Goal: Transaction & Acquisition: Purchase product/service

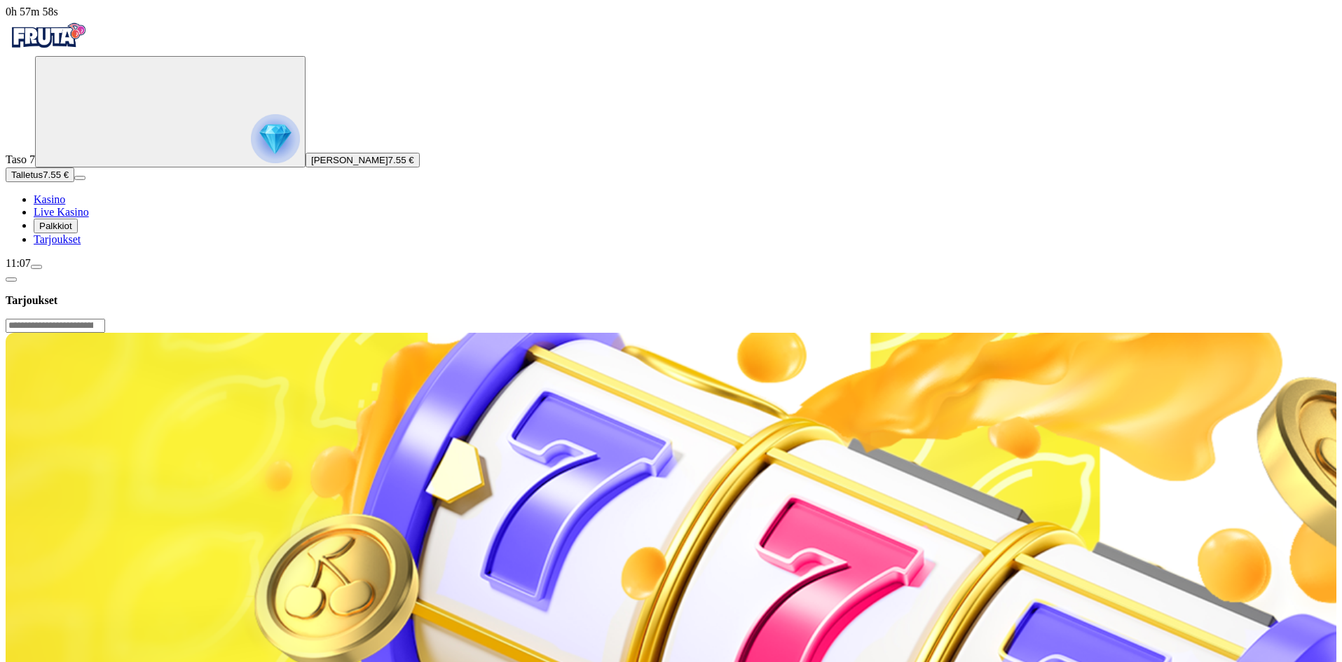
click at [81, 44] on img "Primary" at bounding box center [48, 35] width 84 height 35
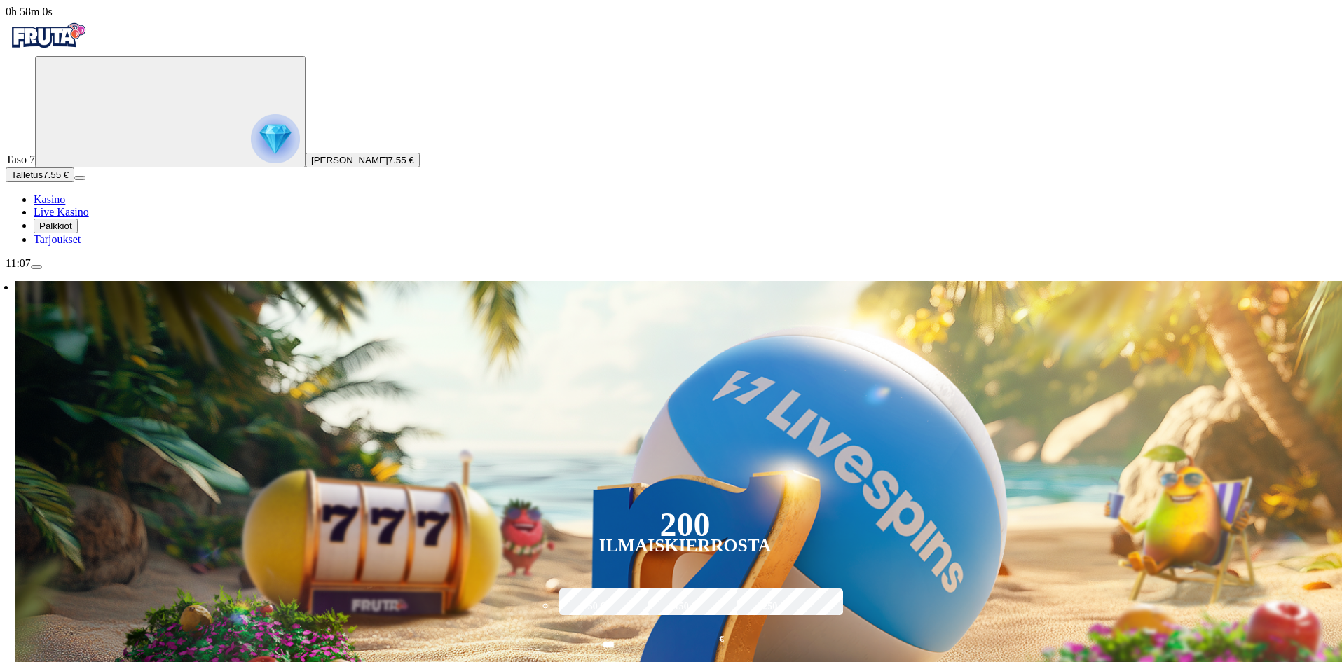
drag, startPoint x: 647, startPoint y: 177, endPoint x: 463, endPoint y: 181, distance: 183.7
click at [554, 504] on header "200 Ilmaiskierrosta" at bounding box center [685, 535] width 263 height 62
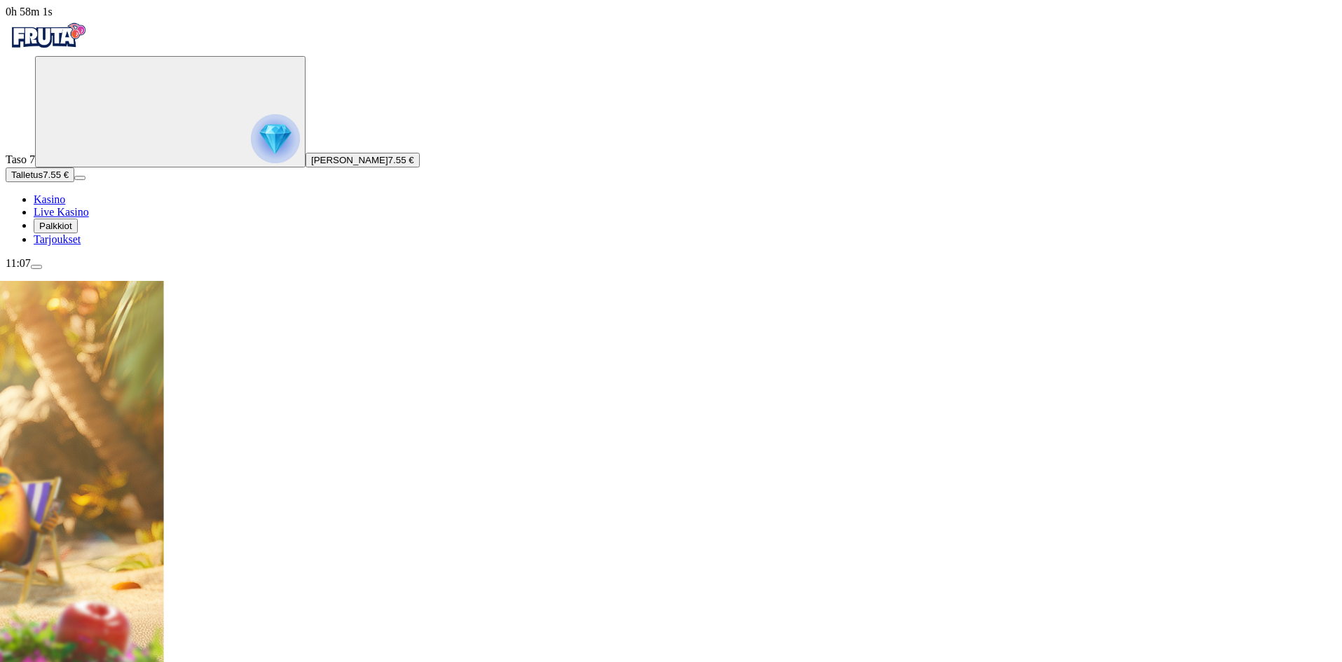
drag, startPoint x: 849, startPoint y: 194, endPoint x: 430, endPoint y: 210, distance: 418.6
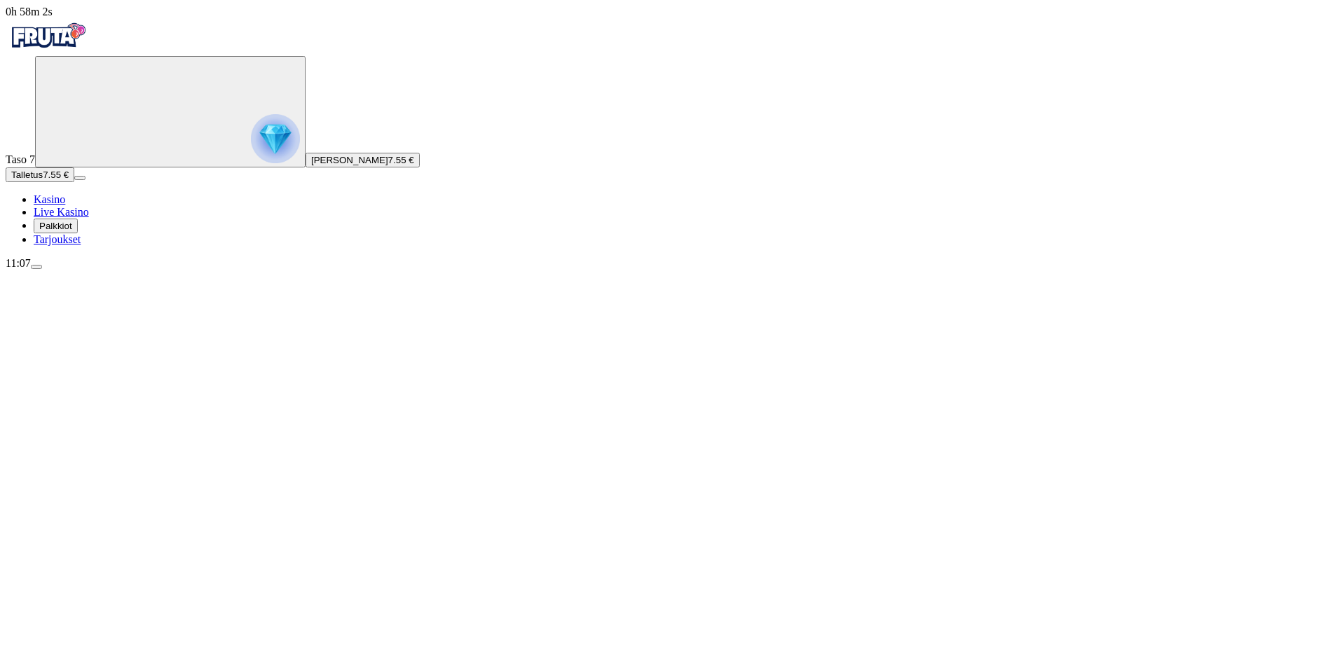
drag, startPoint x: 386, startPoint y: 213, endPoint x: 928, endPoint y: 252, distance: 543.7
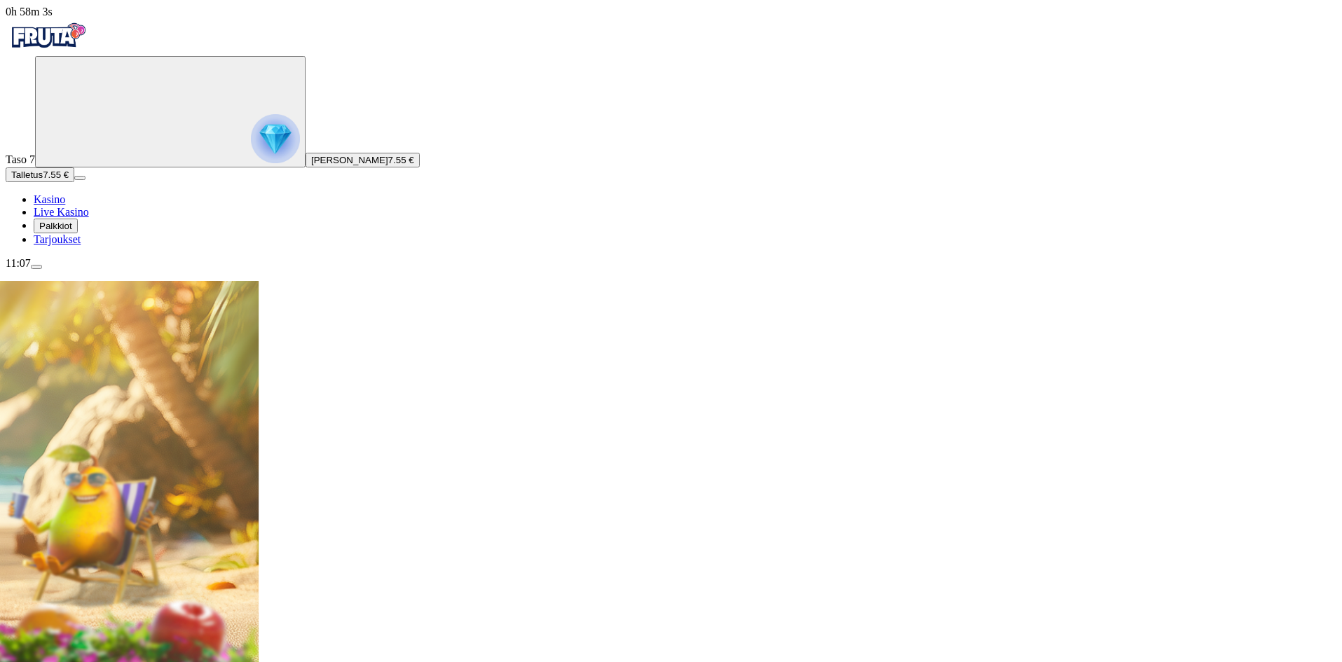
drag, startPoint x: 654, startPoint y: 214, endPoint x: 985, endPoint y: 238, distance: 331.6
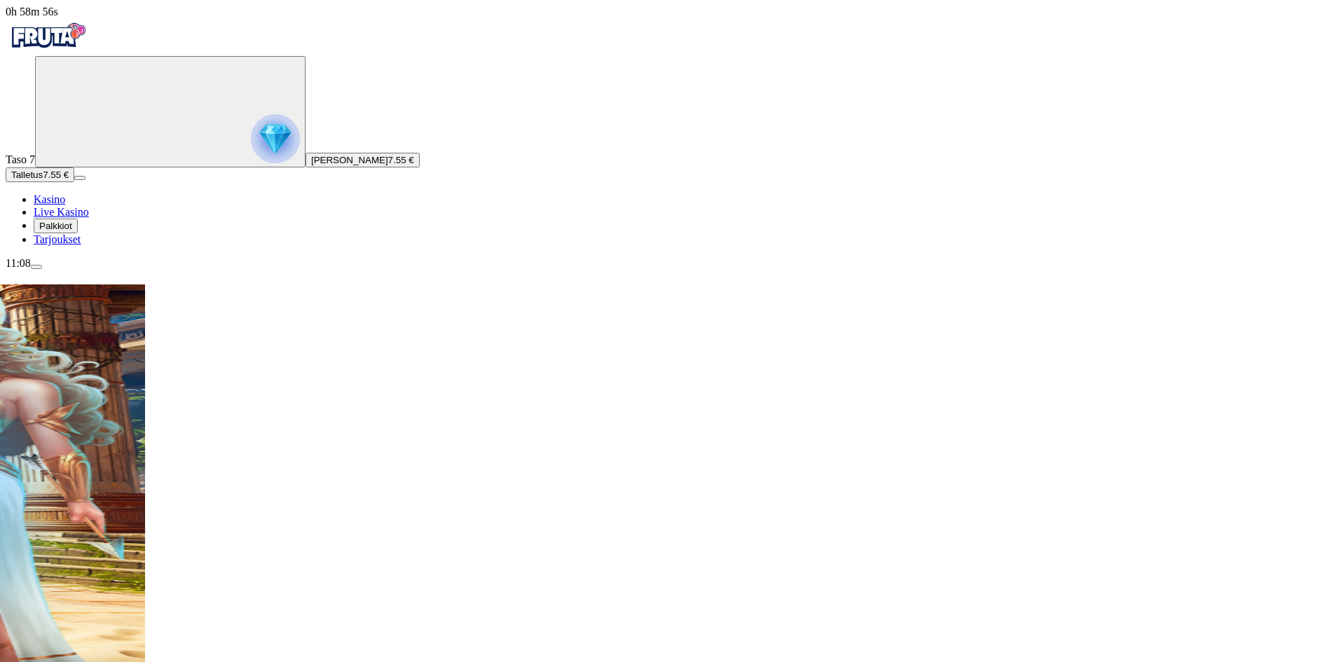
click at [251, 162] on img "Primary" at bounding box center [275, 138] width 49 height 49
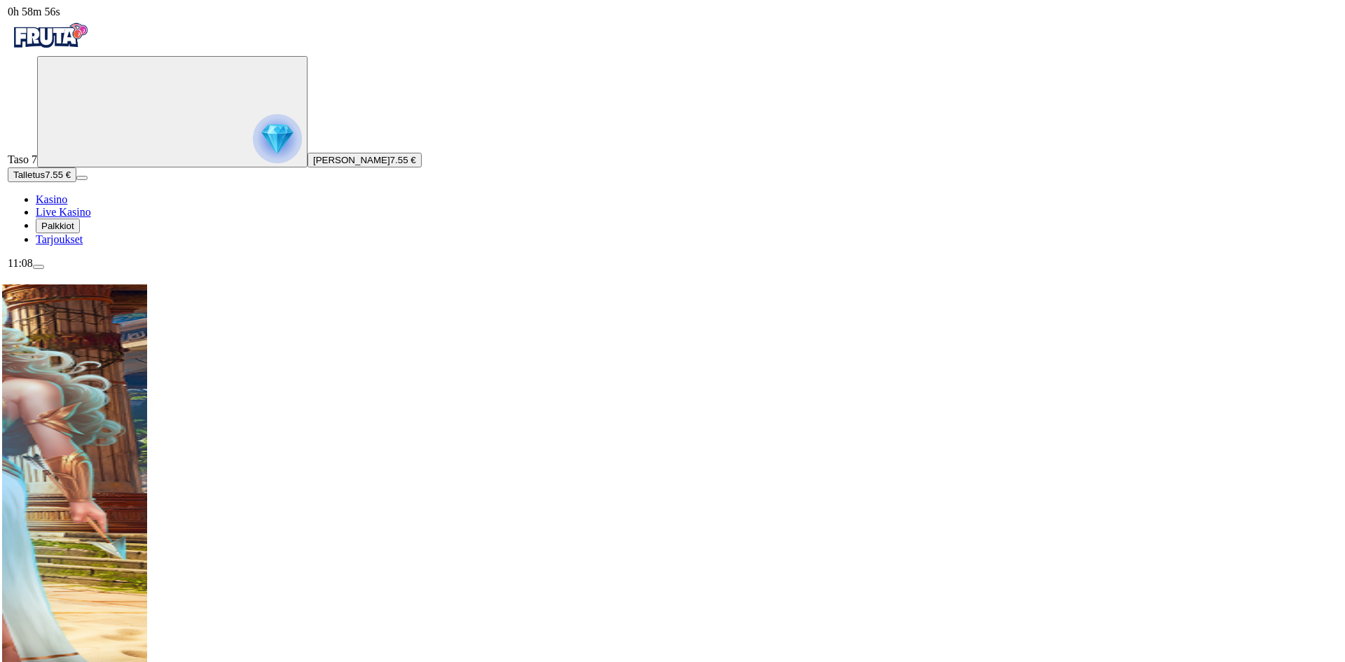
scroll to position [754, 0]
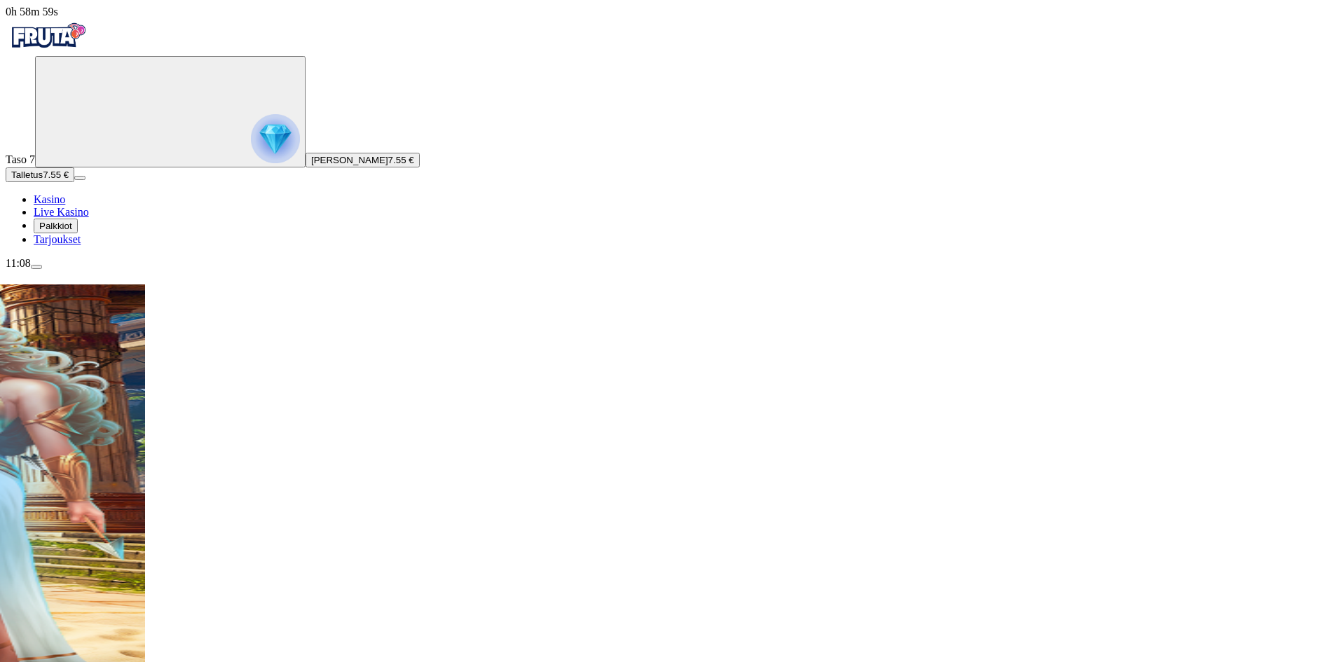
drag, startPoint x: 322, startPoint y: 179, endPoint x: 526, endPoint y: 187, distance: 204.1
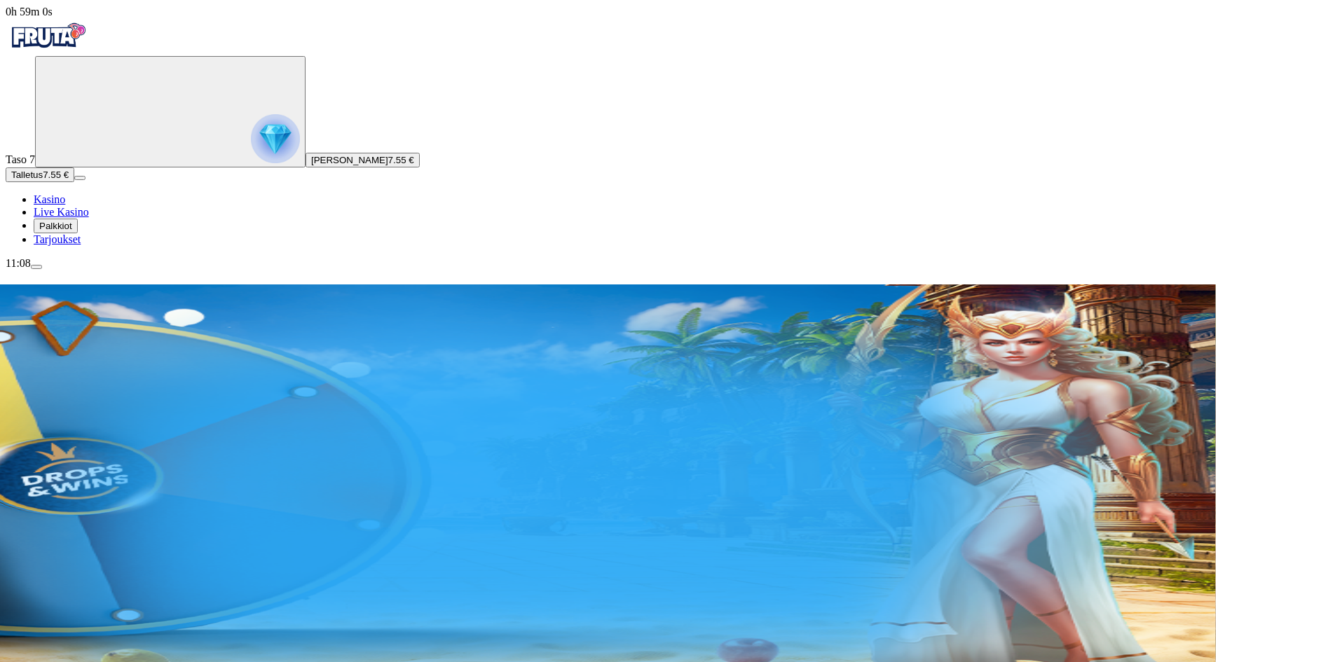
drag, startPoint x: 609, startPoint y: 193, endPoint x: 214, endPoint y: 189, distance: 394.5
click at [250, 284] on div "200 Ilmaiskierrosta 50 € 150 € 250 € *** € € Talleta ja pelaa 200 kierrätysvapa…" at bounding box center [563, 392] width 1303 height 216
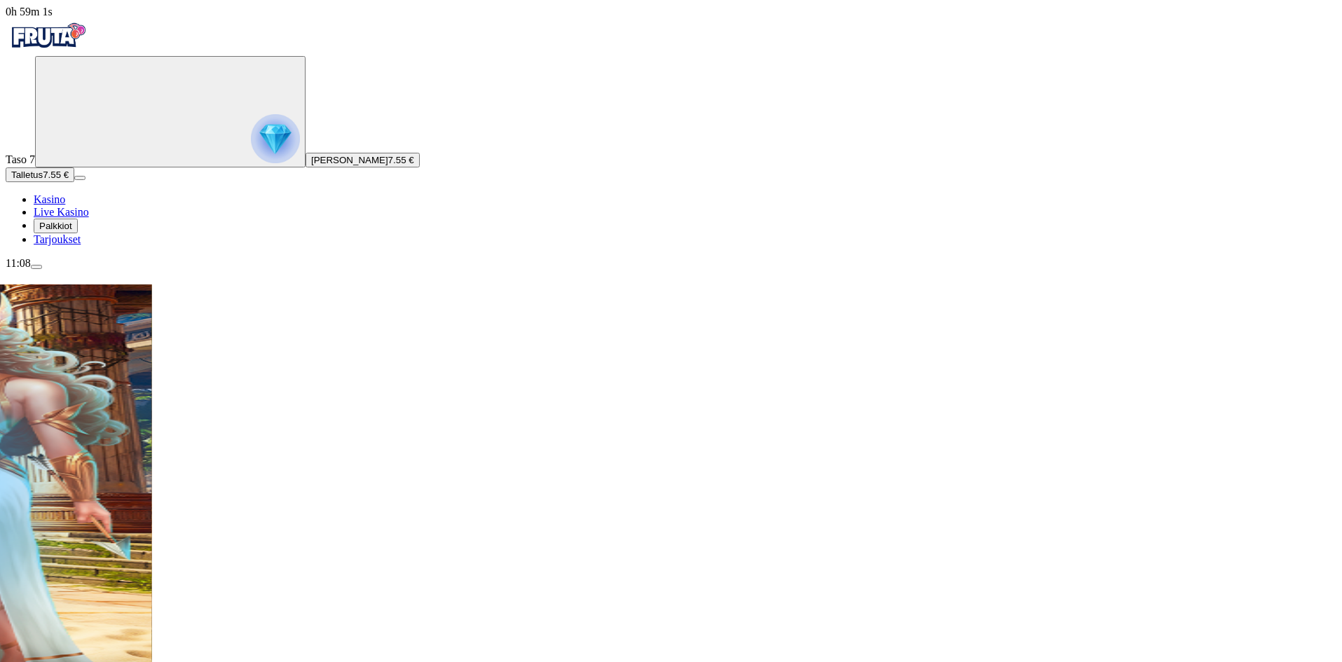
drag, startPoint x: 649, startPoint y: 197, endPoint x: 327, endPoint y: 186, distance: 321.8
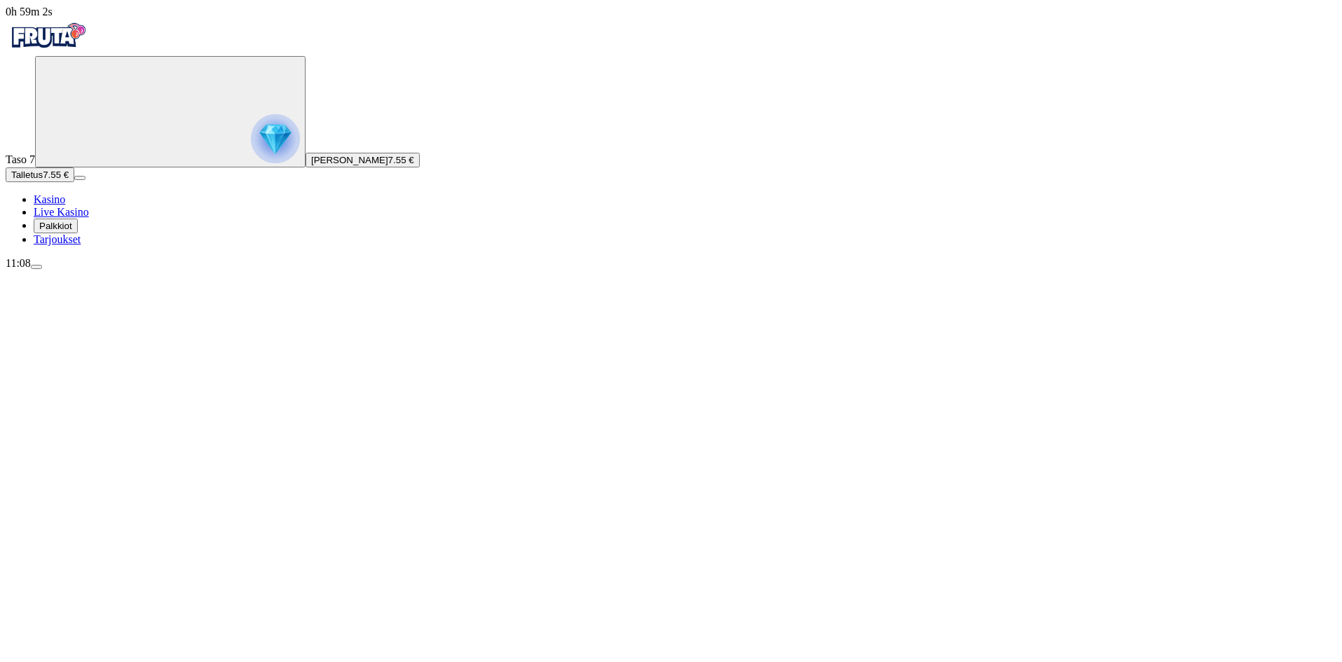
drag, startPoint x: 471, startPoint y: 201, endPoint x: 111, endPoint y: 200, distance: 360.2
drag, startPoint x: 200, startPoint y: 200, endPoint x: 766, endPoint y: 210, distance: 566.3
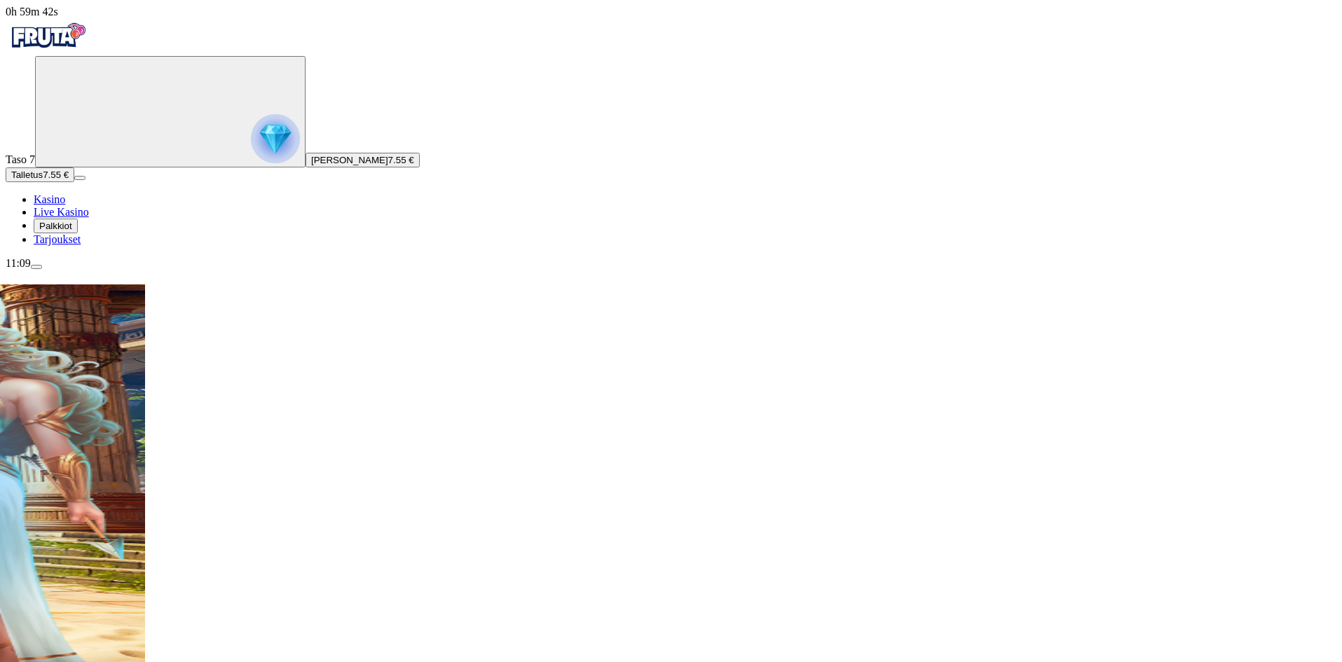
drag, startPoint x: 753, startPoint y: 309, endPoint x: 1035, endPoint y: 303, distance: 282.5
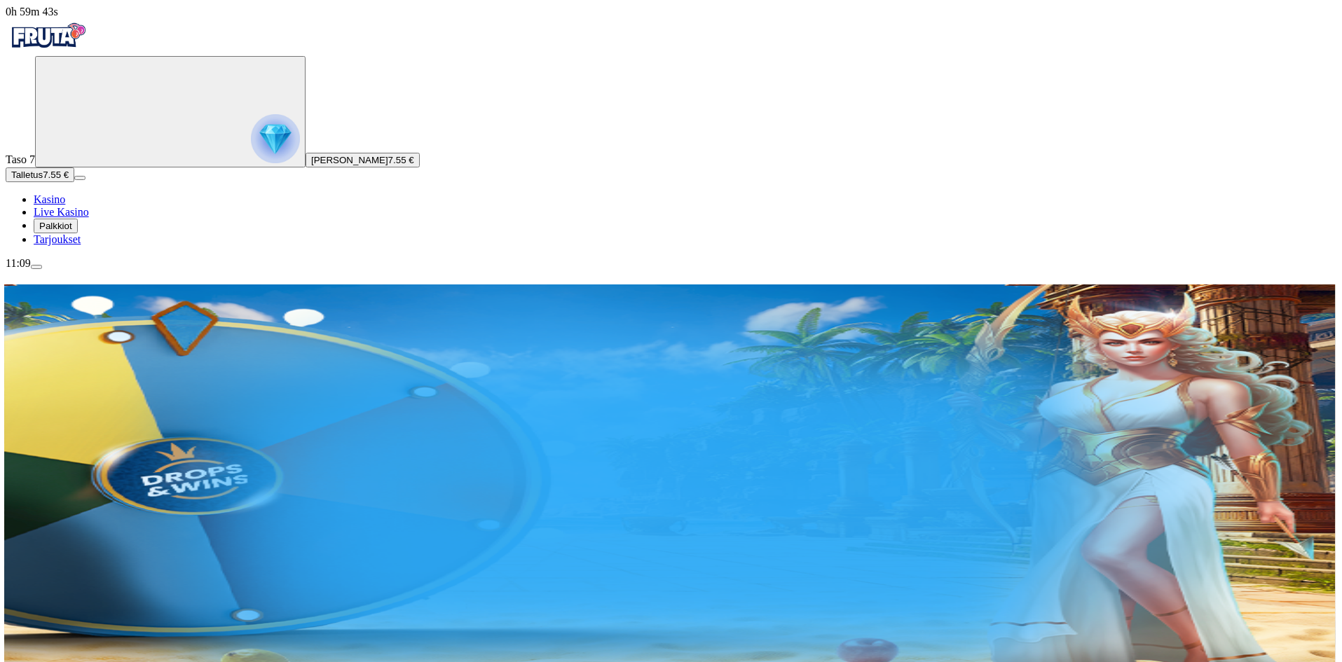
drag, startPoint x: 1057, startPoint y: 277, endPoint x: 614, endPoint y: 291, distance: 443.8
click at [737, 284] on div "200 Ilmaiskierrosta 50 € 150 € 250 € *** € € Talleta ja pelaa 200 kierrätysvapa…" at bounding box center [683, 392] width 1303 height 216
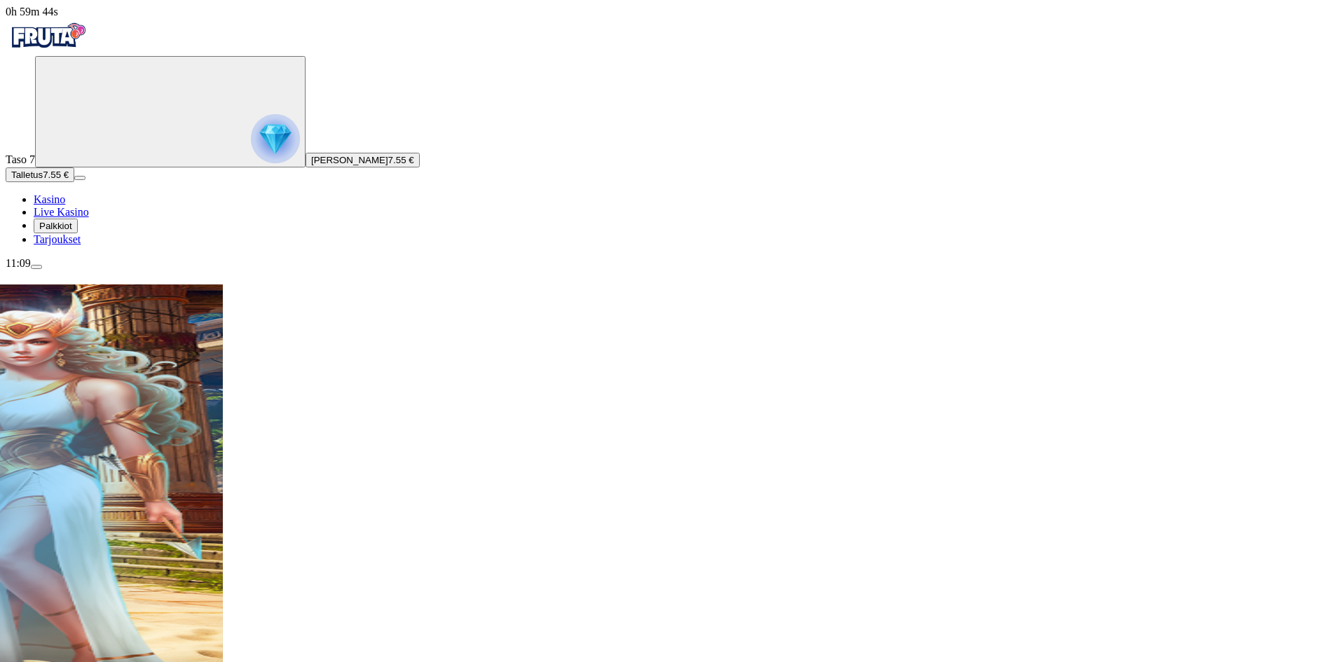
drag, startPoint x: 814, startPoint y: 266, endPoint x: 601, endPoint y: 266, distance: 212.3
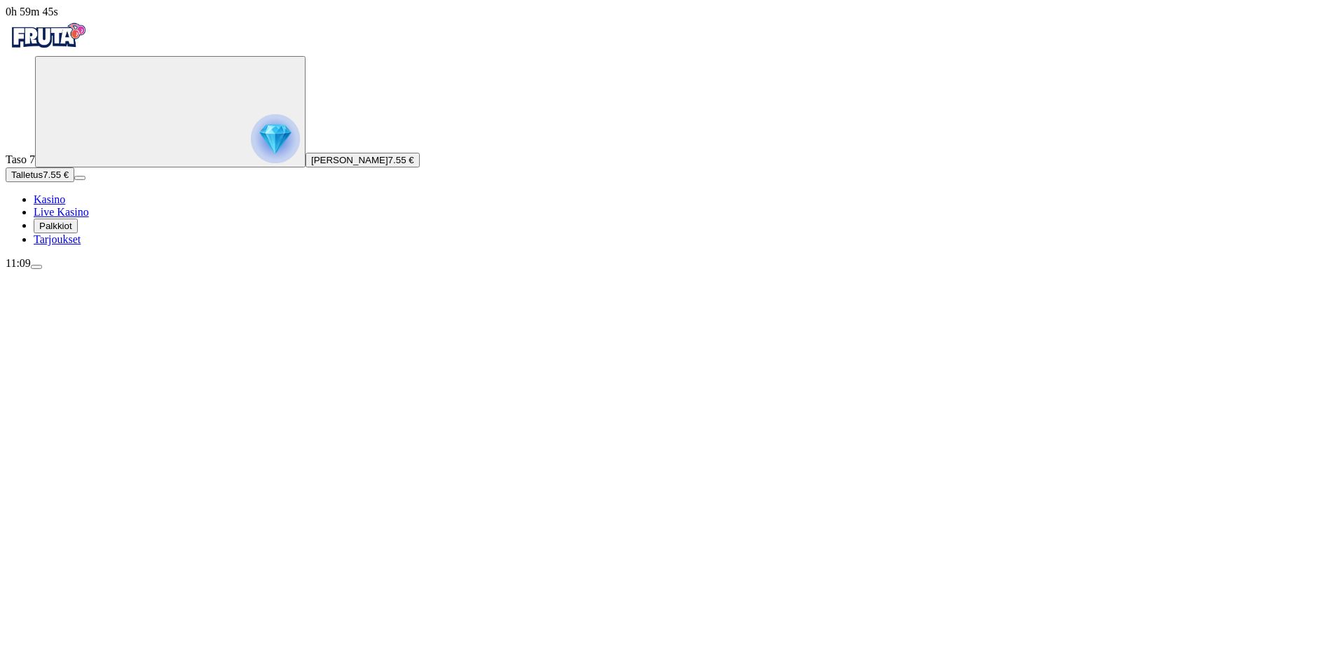
drag, startPoint x: 545, startPoint y: 274, endPoint x: 931, endPoint y: 284, distance: 386.2
drag, startPoint x: 694, startPoint y: 273, endPoint x: 1219, endPoint y: 274, distance: 524.1
drag, startPoint x: 782, startPoint y: 257, endPoint x: 987, endPoint y: 254, distance: 205.3
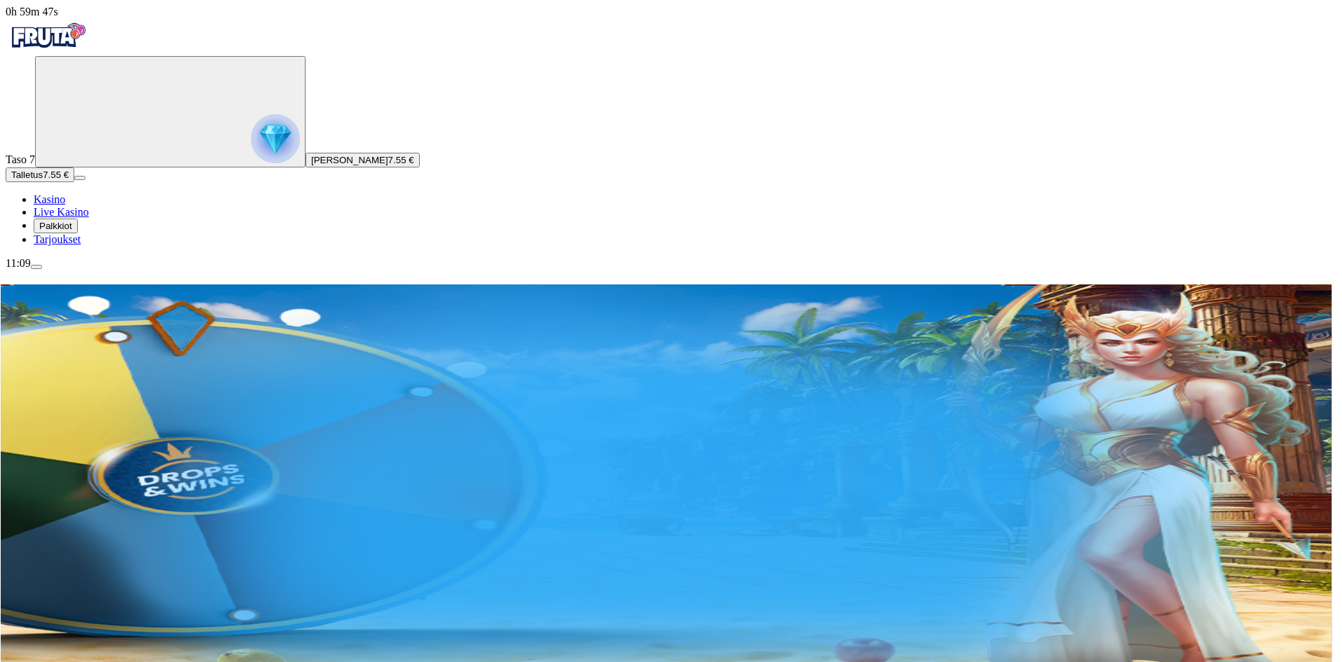
drag, startPoint x: 935, startPoint y: 262, endPoint x: 514, endPoint y: 259, distance: 421.2
click at [720, 284] on div "200 Ilmaiskierrosta 50 € 150 € 250 € *** € € Talleta ja pelaa 200 kierrätysvapa…" at bounding box center [680, 392] width 1303 height 216
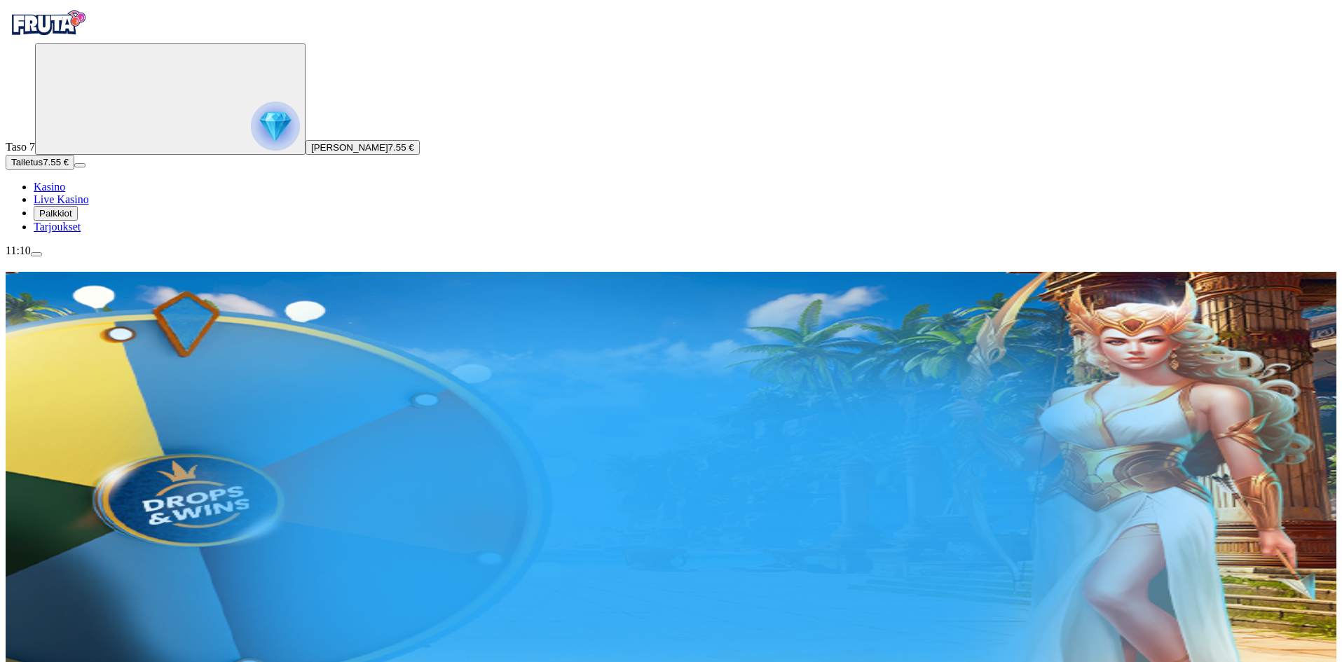
click at [547, 272] on h1 "200 Ilmaiskierrosta" at bounding box center [685, 298] width 1303 height 52
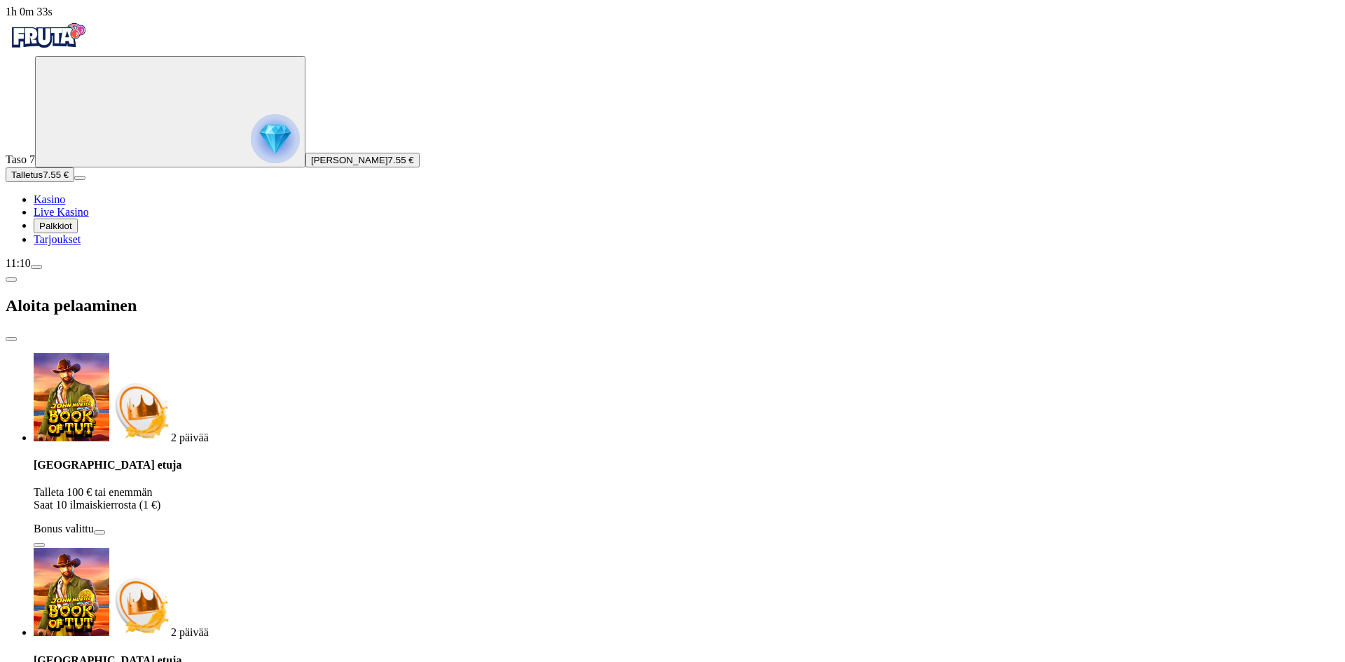
click at [11, 339] on span "close icon" at bounding box center [11, 339] width 0 height 0
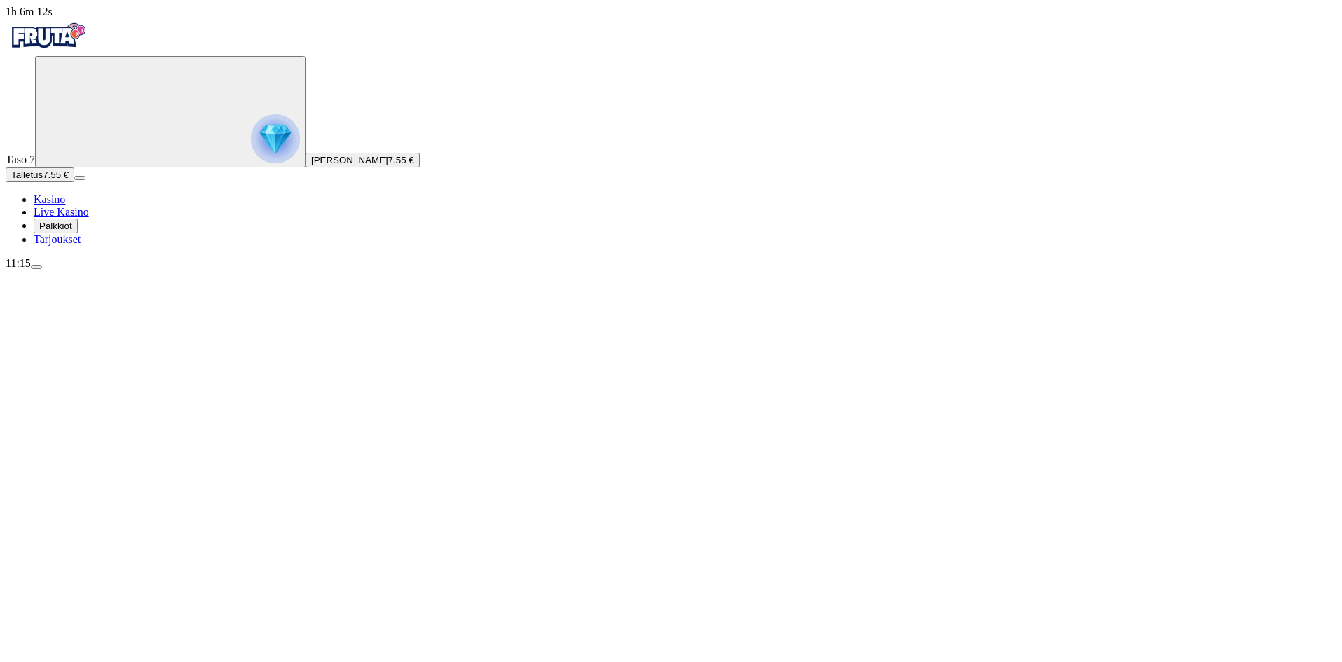
drag, startPoint x: 549, startPoint y: 166, endPoint x: 904, endPoint y: 171, distance: 355.3
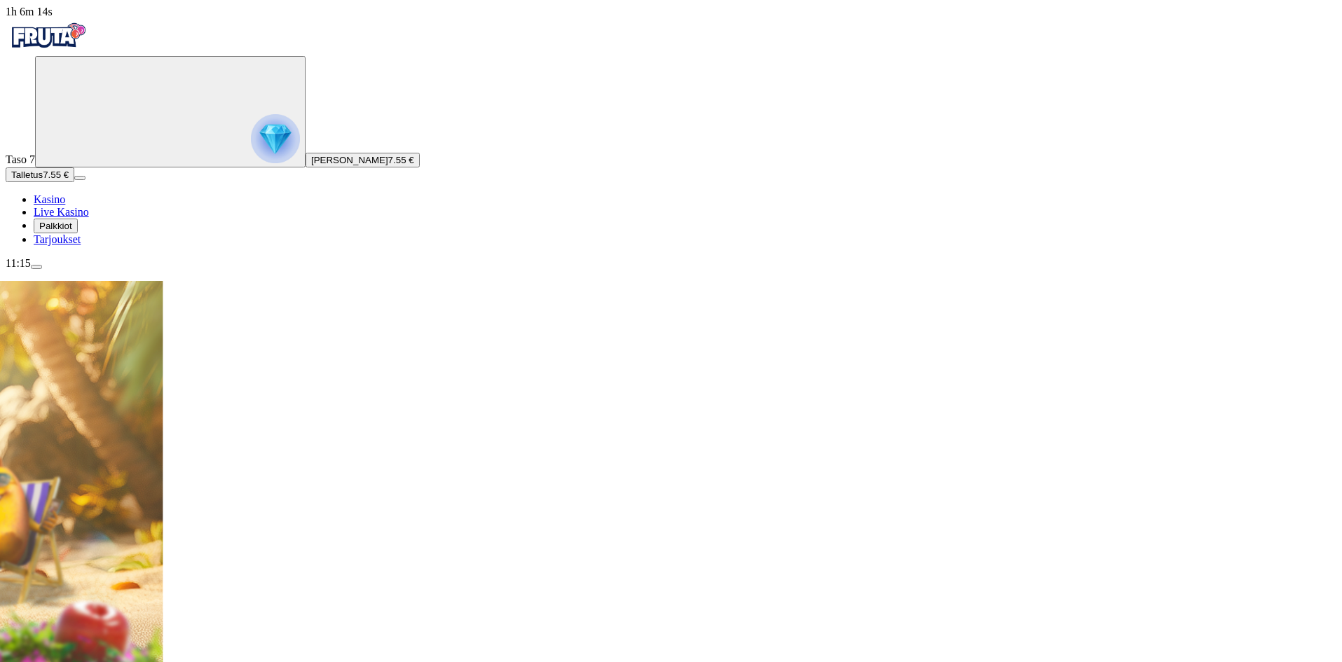
drag, startPoint x: 415, startPoint y: 146, endPoint x: 780, endPoint y: 165, distance: 365.6
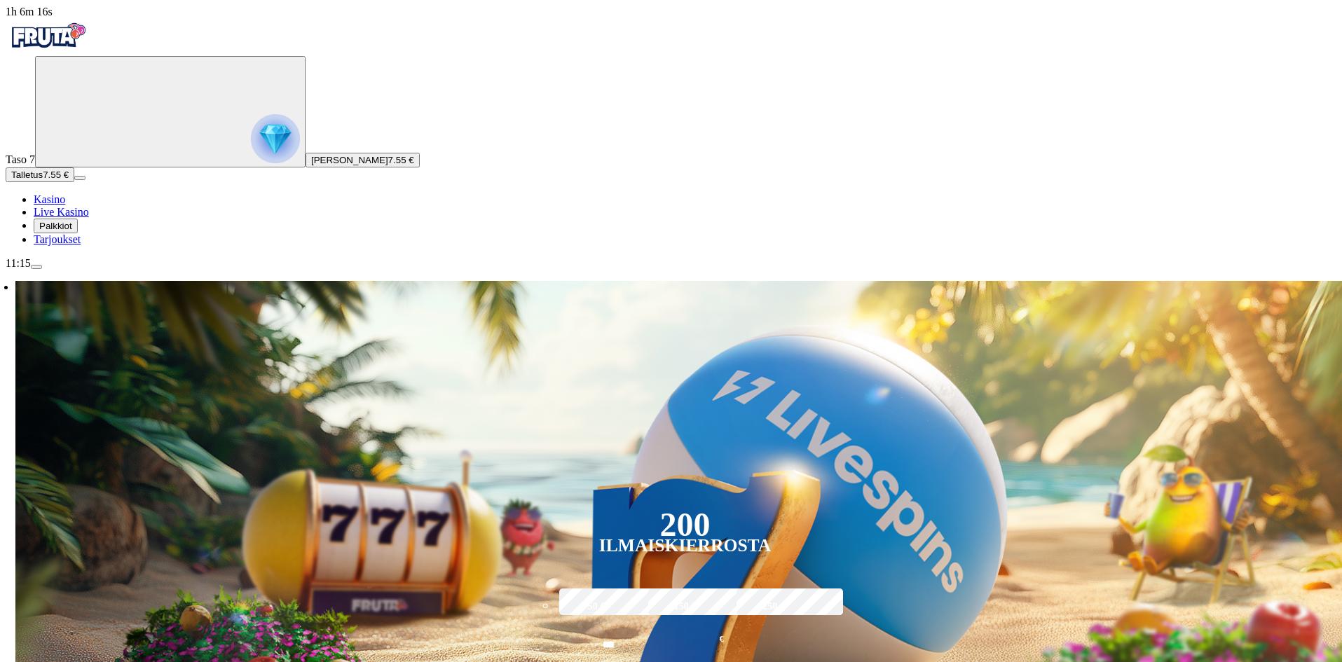
click at [86, 53] on img "Primary" at bounding box center [48, 35] width 84 height 35
click at [931, 281] on div "200 Ilmaiskierrosta 50 € 150 € 250 € *** € € Talleta ja pelaa 200 kierrätysvapa…" at bounding box center [684, 506] width 1338 height 451
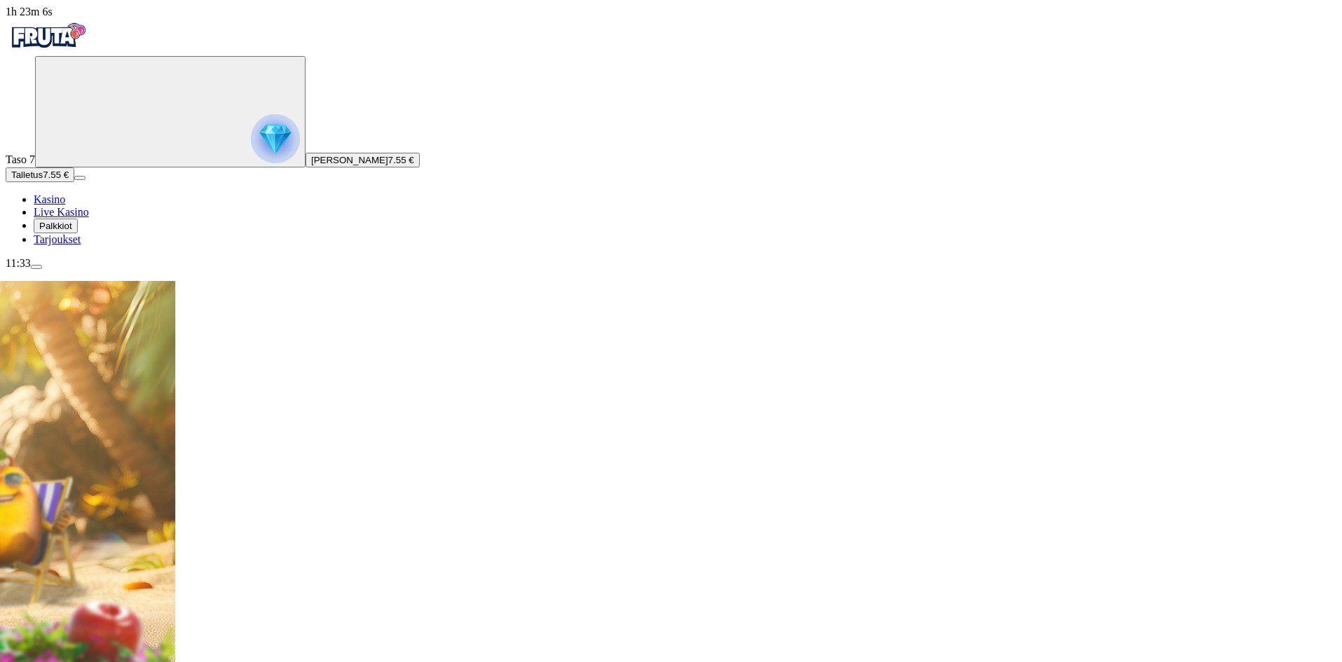
drag, startPoint x: 1003, startPoint y: 146, endPoint x: 711, endPoint y: 144, distance: 291.5
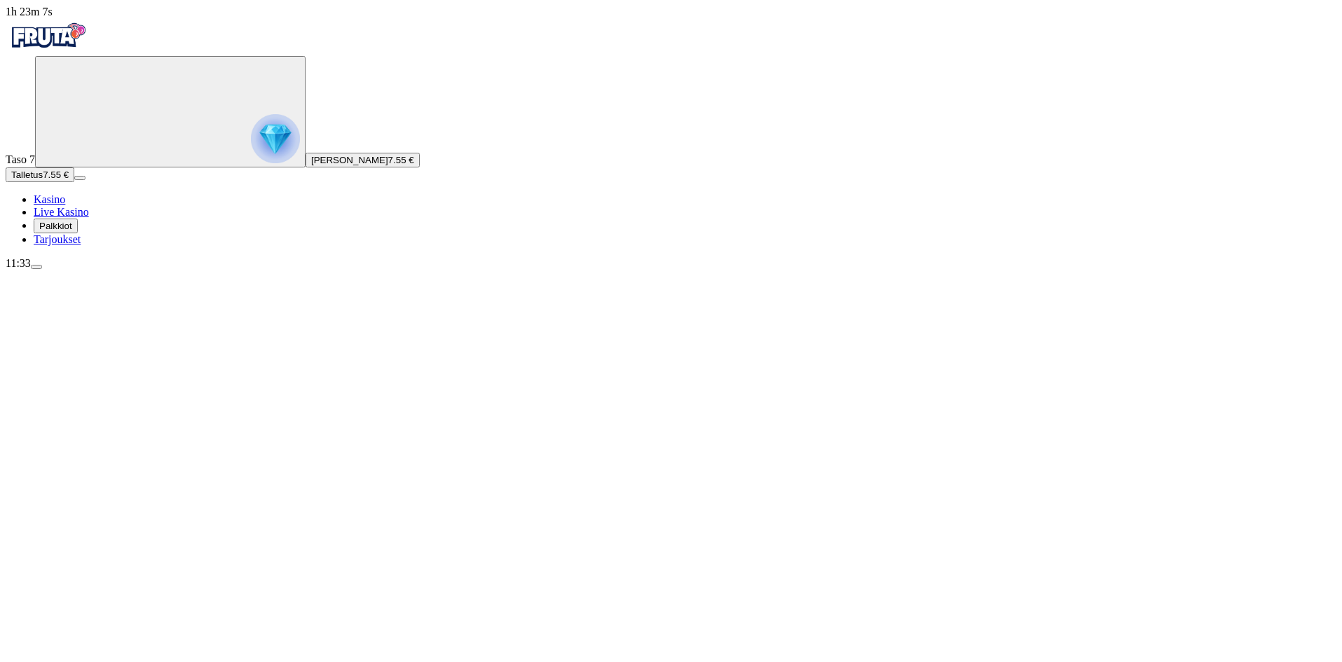
drag, startPoint x: 963, startPoint y: 84, endPoint x: 1199, endPoint y: 53, distance: 237.5
